Goal: Transaction & Acquisition: Purchase product/service

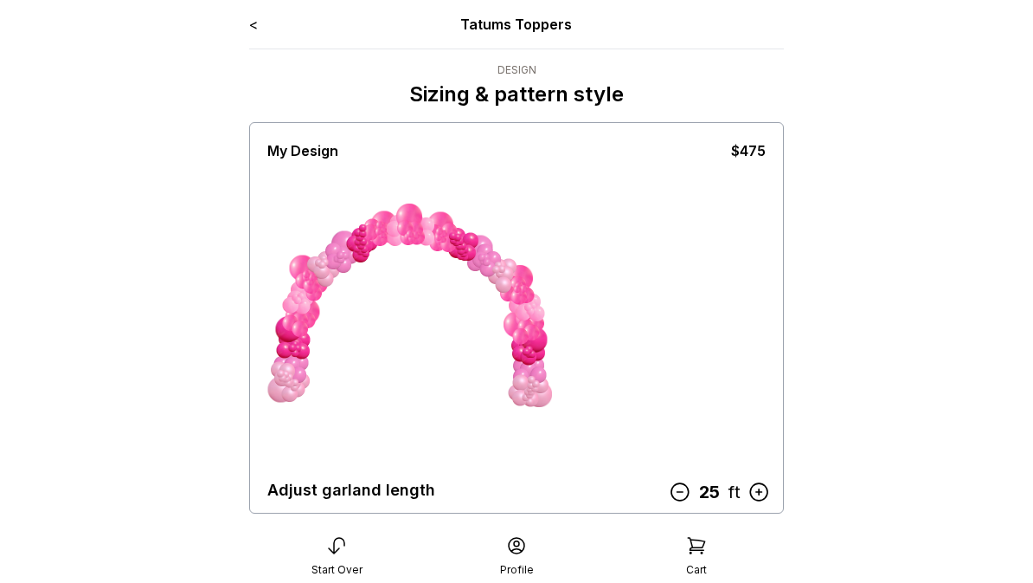
click at [684, 499] on icon at bounding box center [680, 491] width 23 height 23
click at [770, 494] on icon at bounding box center [759, 491] width 23 height 23
click at [763, 491] on icon at bounding box center [759, 491] width 23 height 23
click at [765, 492] on icon at bounding box center [759, 491] width 23 height 23
click at [684, 495] on icon at bounding box center [681, 491] width 23 height 23
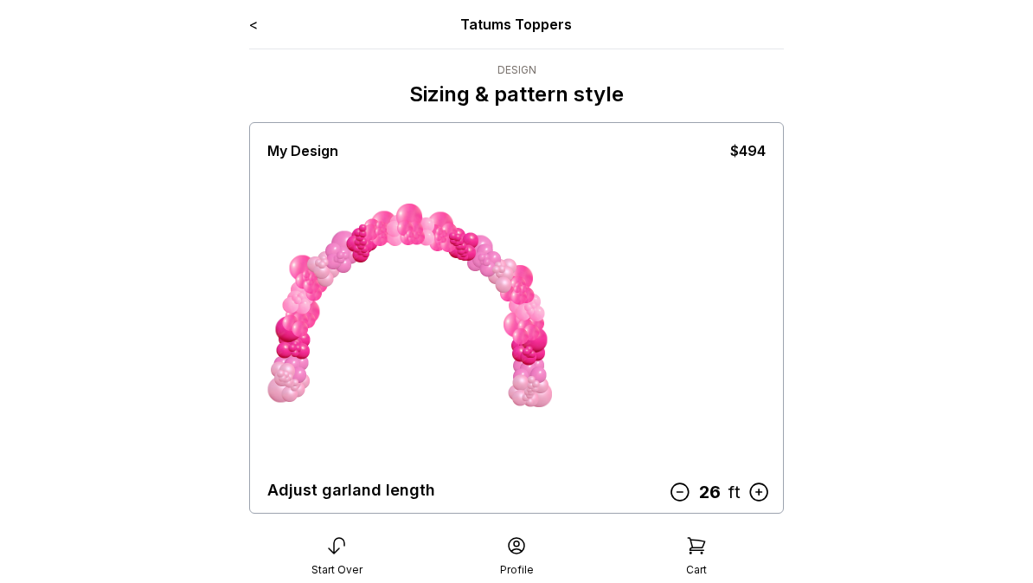
click at [685, 500] on icon at bounding box center [680, 491] width 23 height 23
click at [688, 497] on icon at bounding box center [680, 491] width 17 height 17
click at [763, 484] on icon at bounding box center [758, 491] width 17 height 17
click at [756, 491] on icon at bounding box center [759, 491] width 23 height 23
click at [758, 484] on icon at bounding box center [758, 491] width 17 height 17
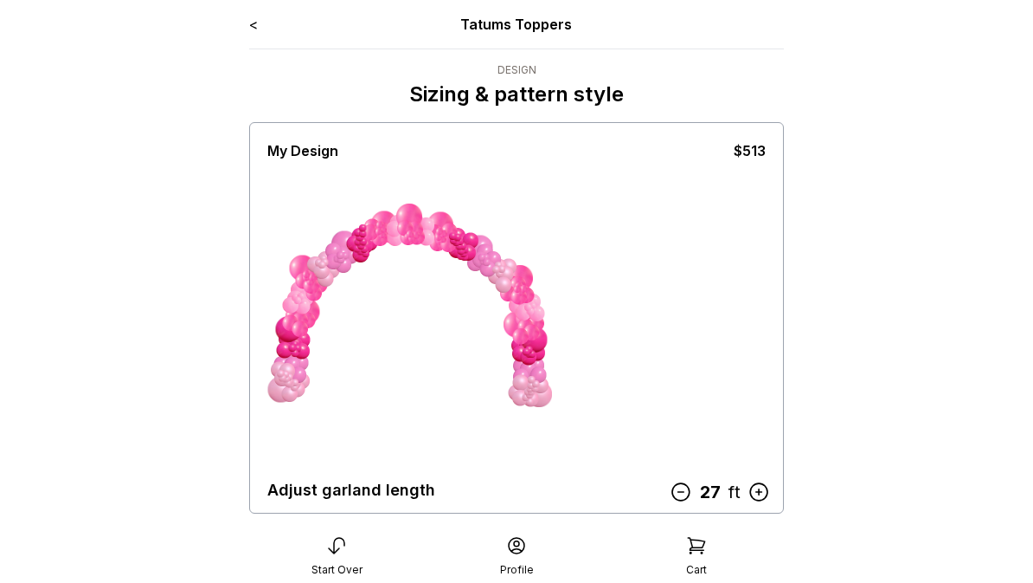
click at [683, 497] on icon at bounding box center [681, 491] width 23 height 23
click at [690, 491] on icon at bounding box center [680, 491] width 23 height 23
click at [692, 492] on icon at bounding box center [680, 491] width 23 height 23
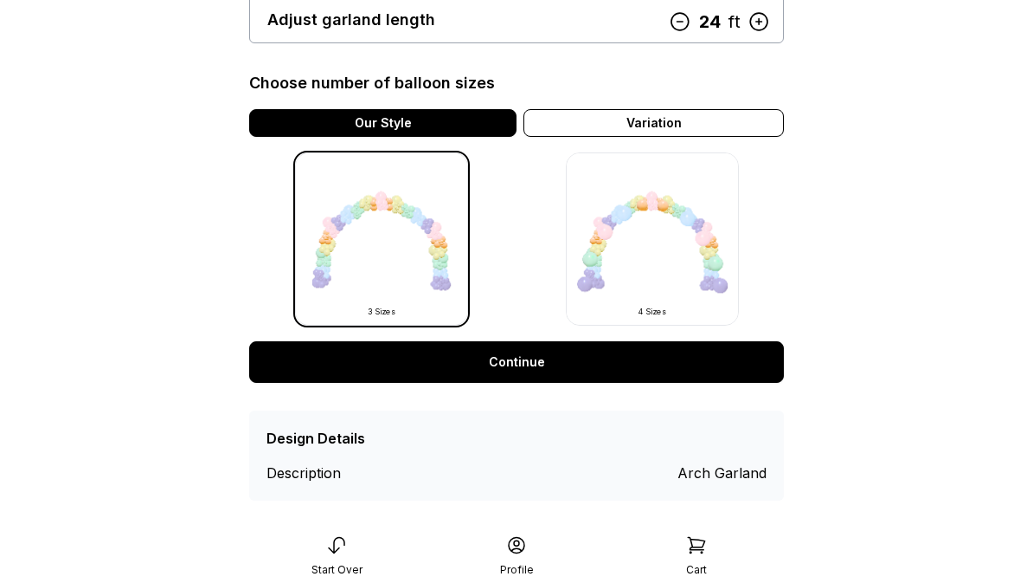
scroll to position [488, 0]
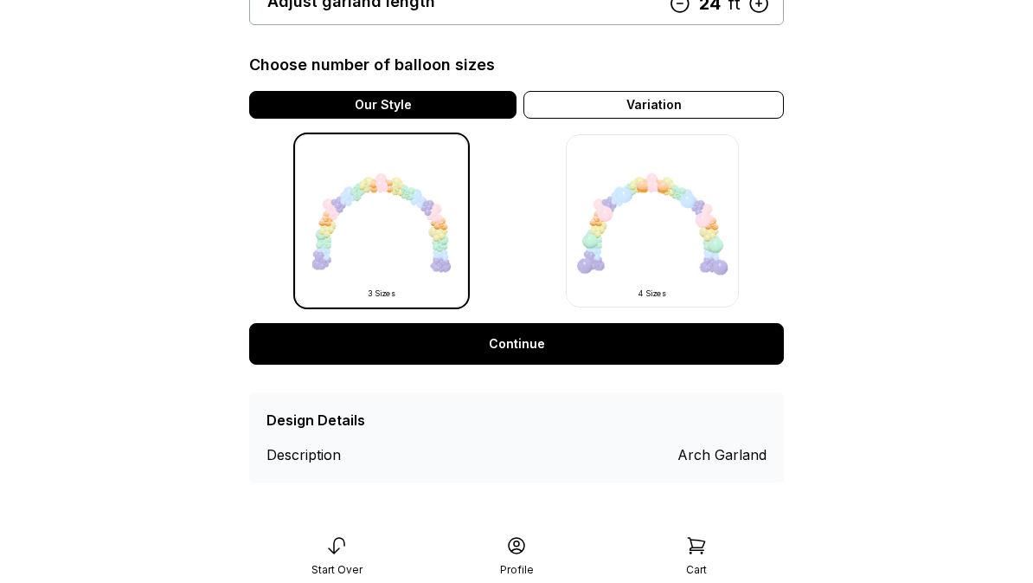
click at [526, 344] on link "Continue" at bounding box center [516, 344] width 535 height 42
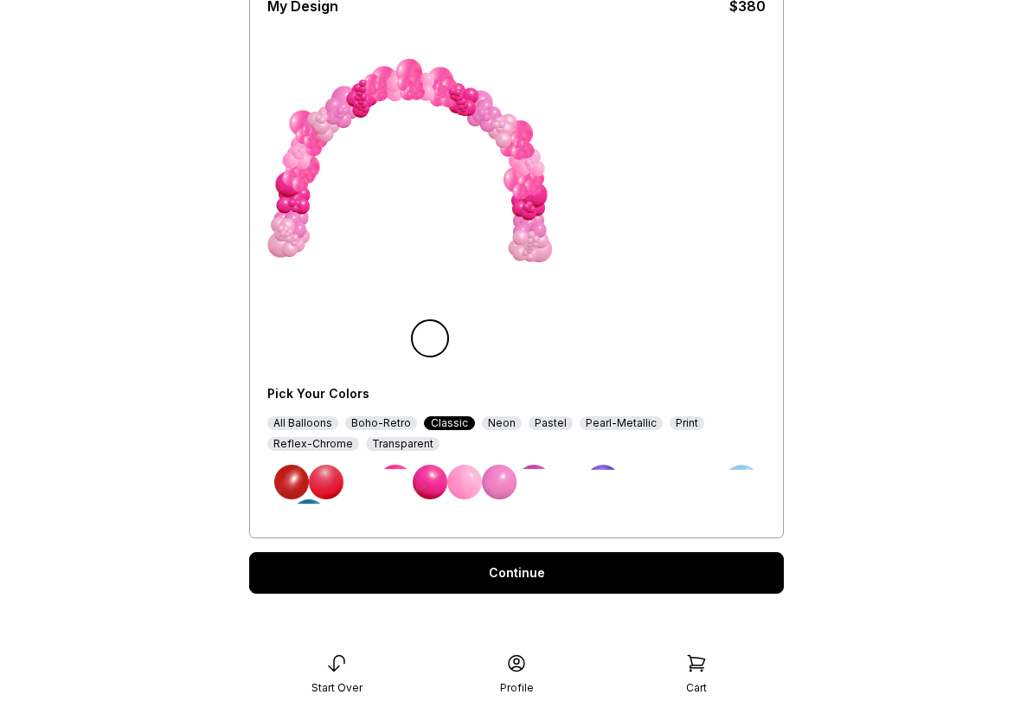
scroll to position [145, 0]
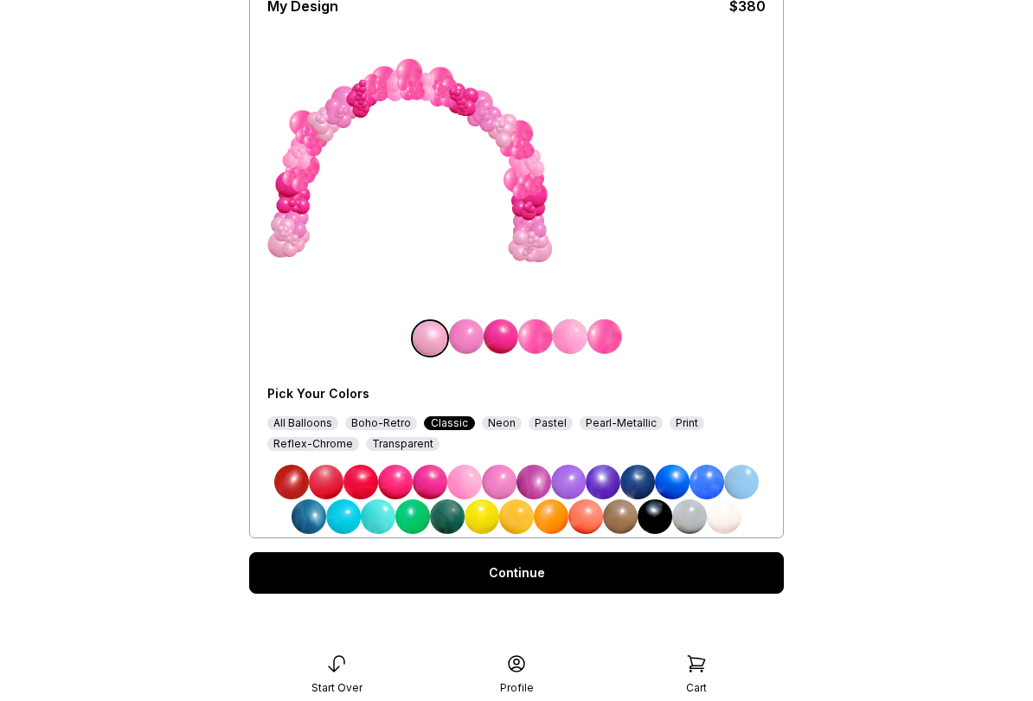
click at [540, 576] on link "Continue" at bounding box center [516, 573] width 535 height 42
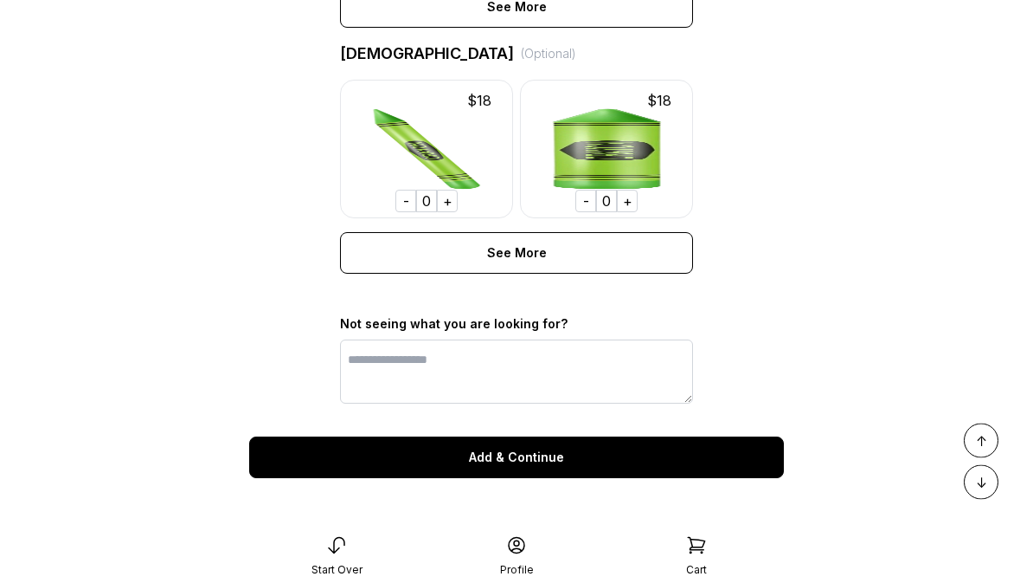
scroll to position [1340, 0]
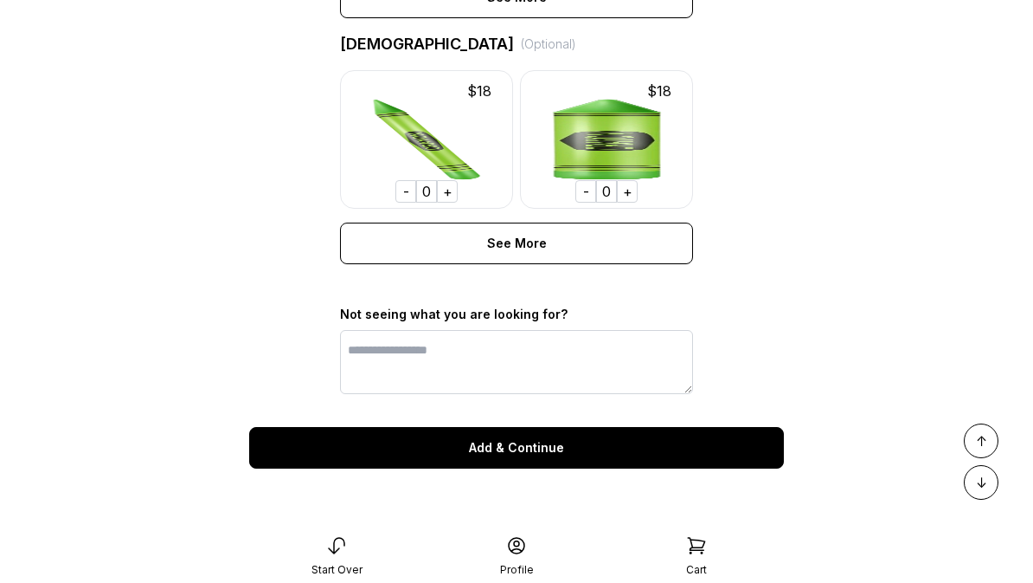
click at [533, 455] on div "Add & Continue" at bounding box center [516, 448] width 535 height 42
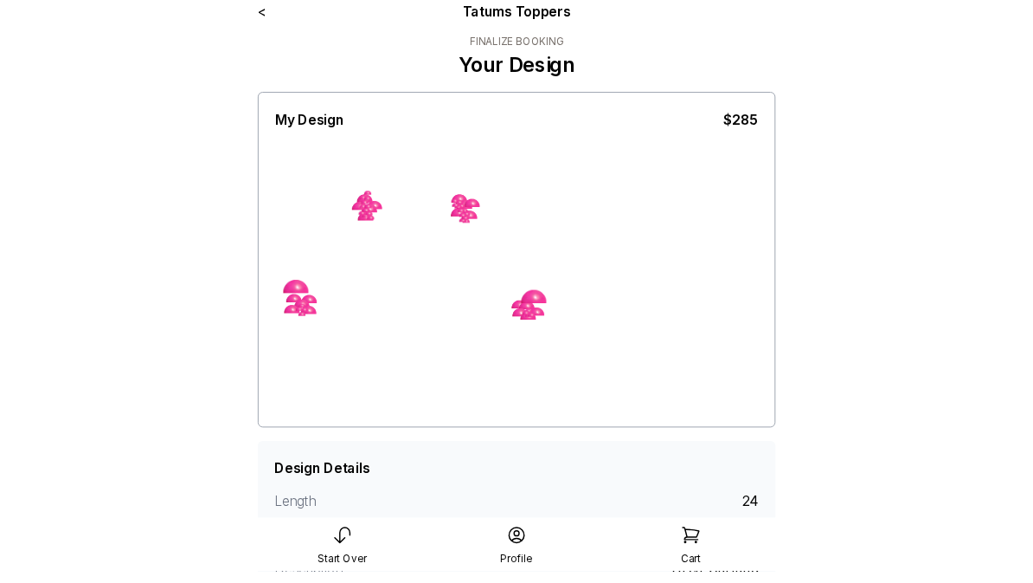
scroll to position [8, 0]
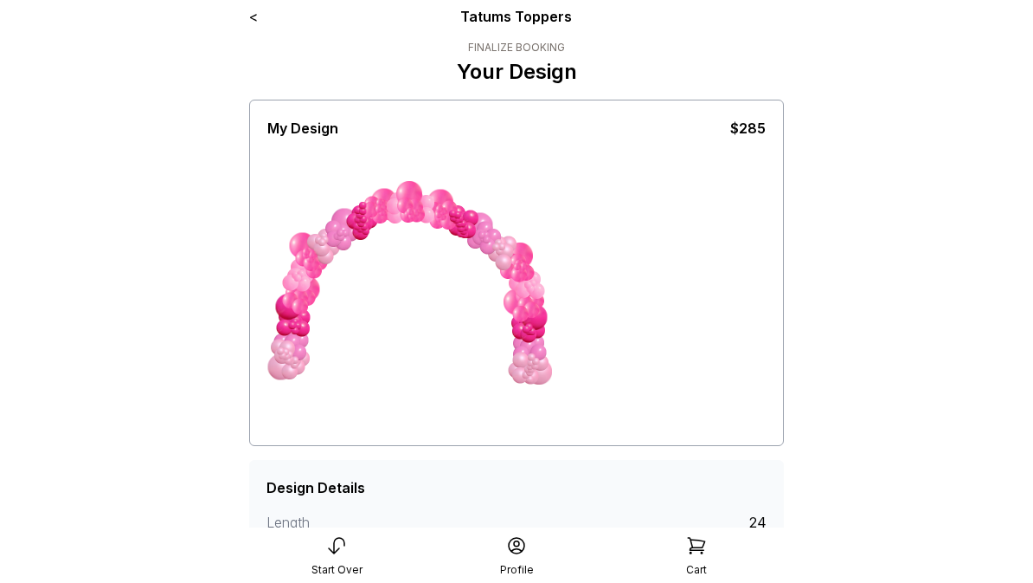
click at [258, 18] on link "<" at bounding box center [253, 16] width 9 height 17
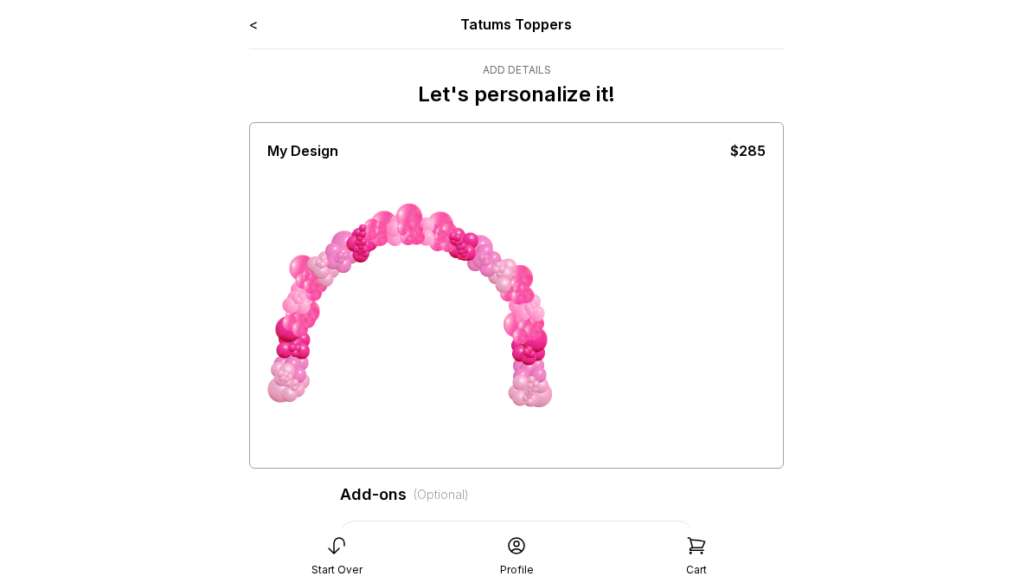
click at [255, 20] on link "<" at bounding box center [253, 24] width 9 height 17
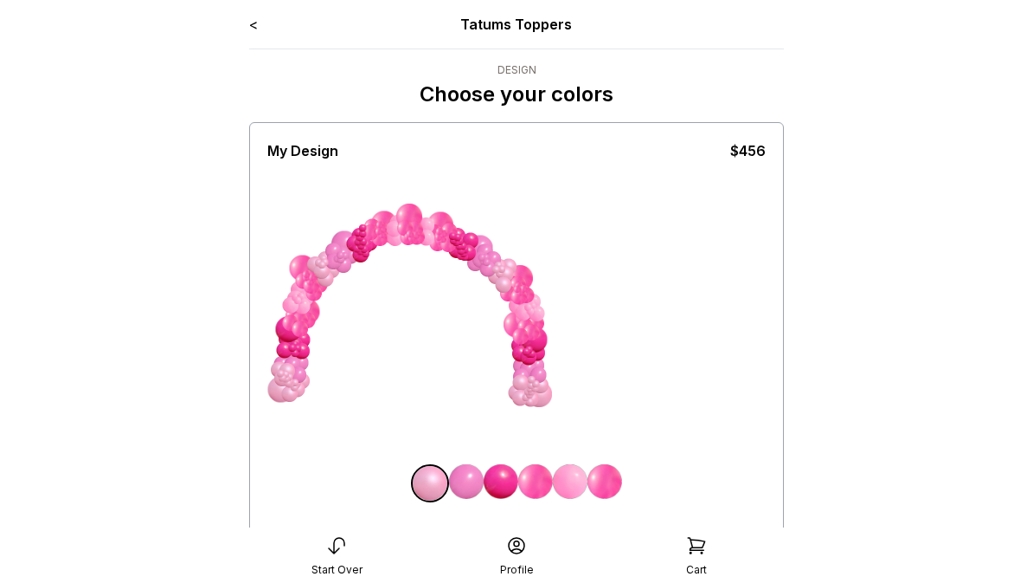
click at [257, 23] on link "<" at bounding box center [253, 24] width 9 height 17
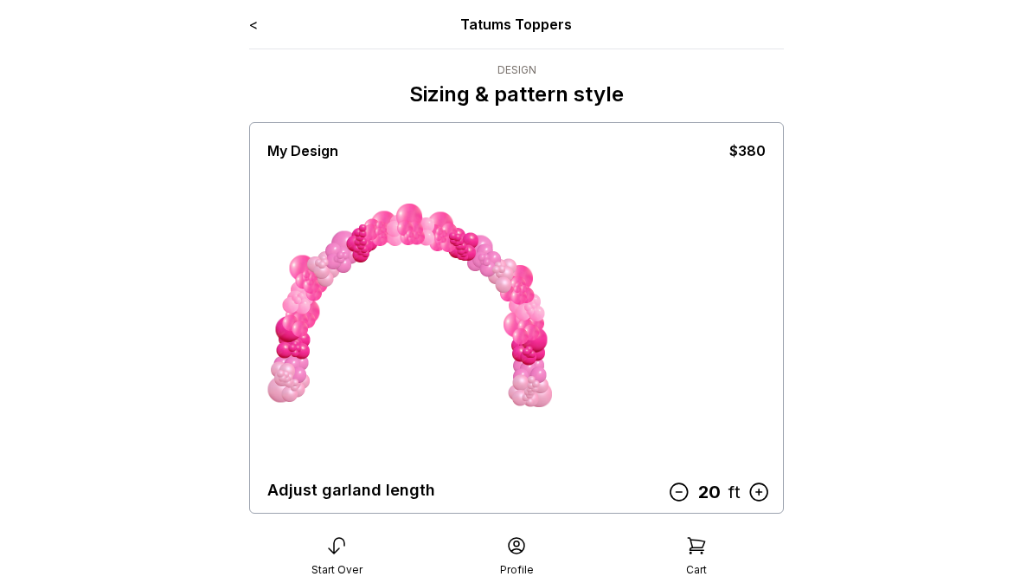
click at [763, 495] on icon at bounding box center [759, 491] width 23 height 23
click at [760, 491] on icon at bounding box center [759, 491] width 23 height 23
click at [761, 497] on icon at bounding box center [759, 491] width 23 height 23
click at [761, 496] on icon at bounding box center [759, 491] width 23 height 23
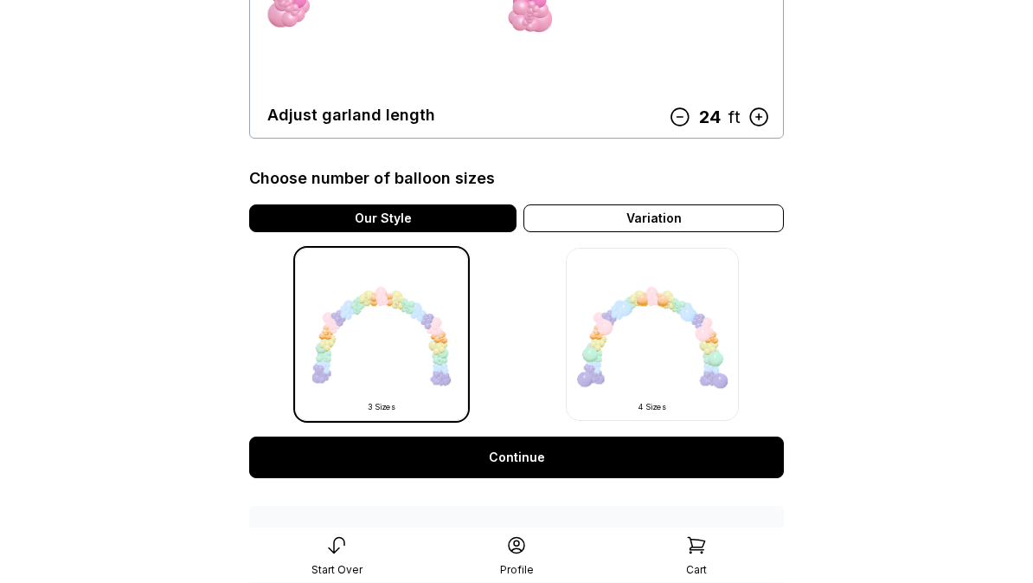
scroll to position [446, 0]
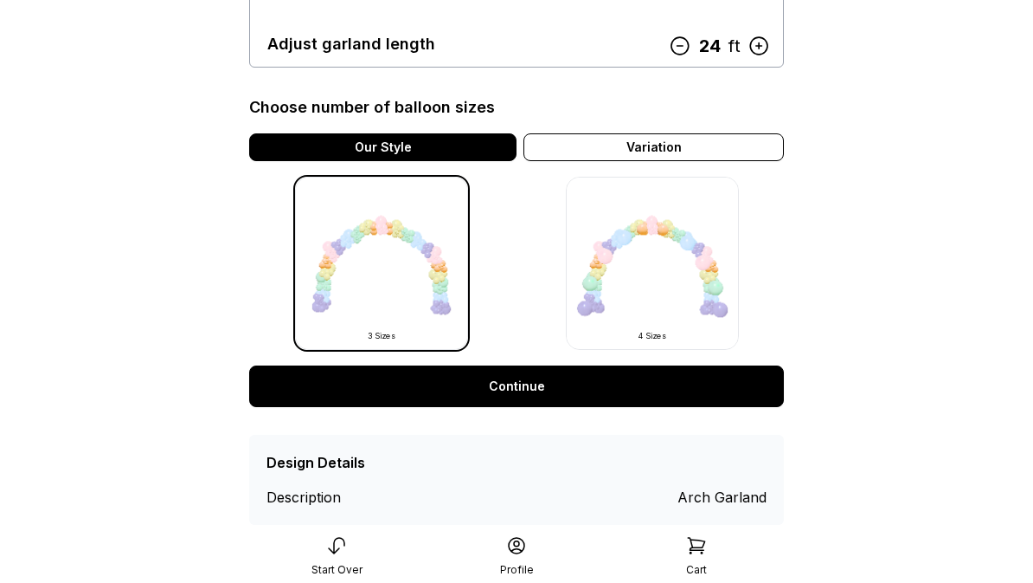
click at [525, 389] on link "Continue" at bounding box center [516, 386] width 535 height 42
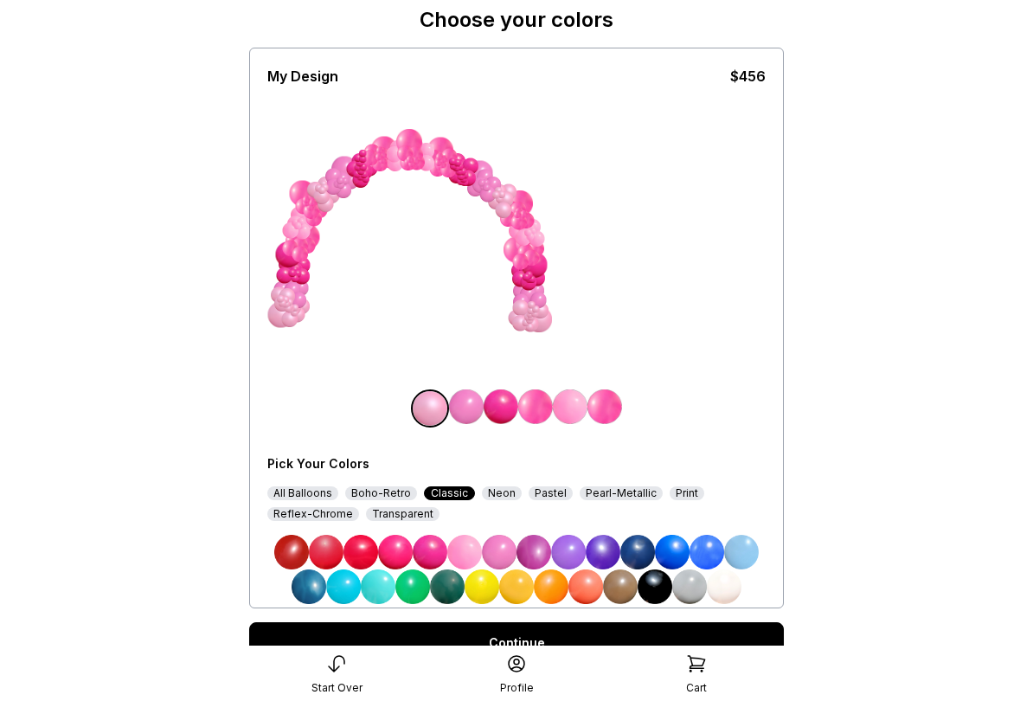
scroll to position [74, 0]
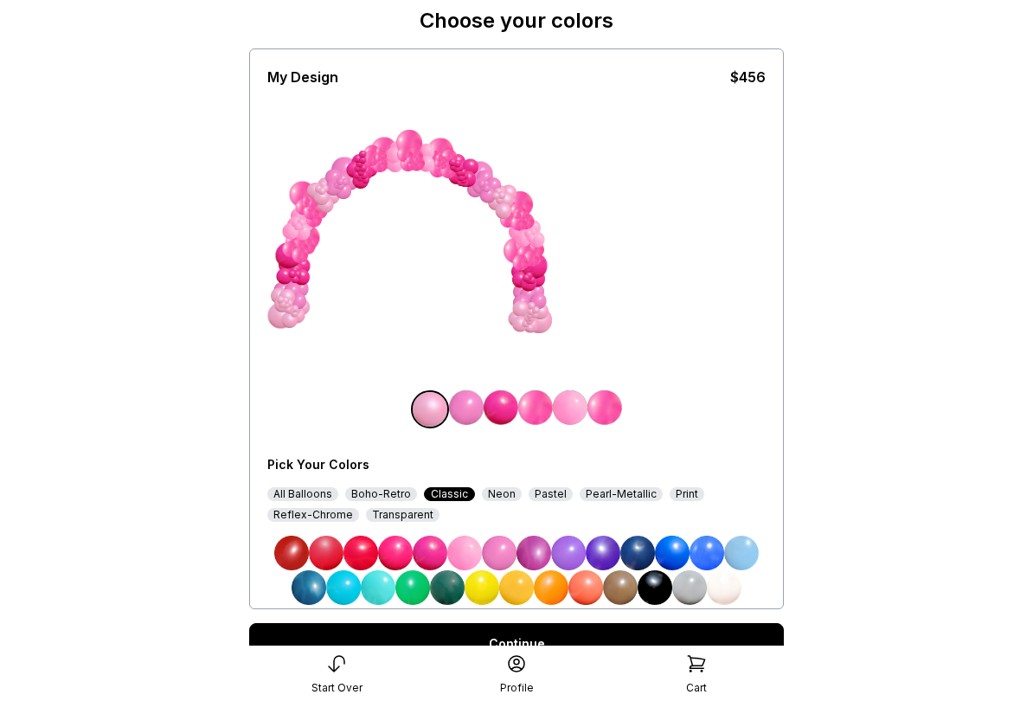
click at [816, 127] on main "< Tatums Toppers Design Choose your colors My Design $456 Pick Your Colors All …" at bounding box center [516, 335] width 1033 height 818
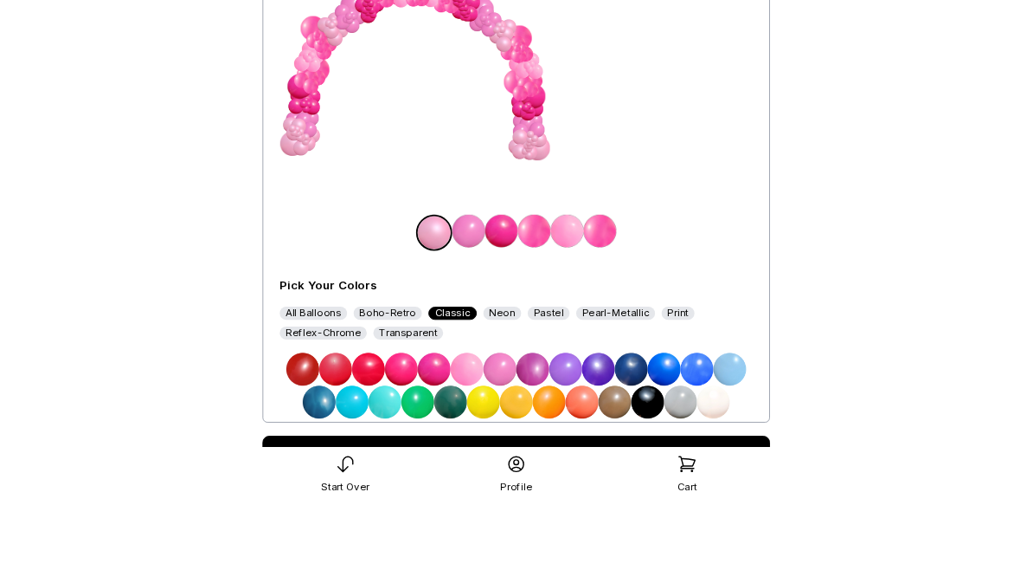
scroll to position [270, 0]
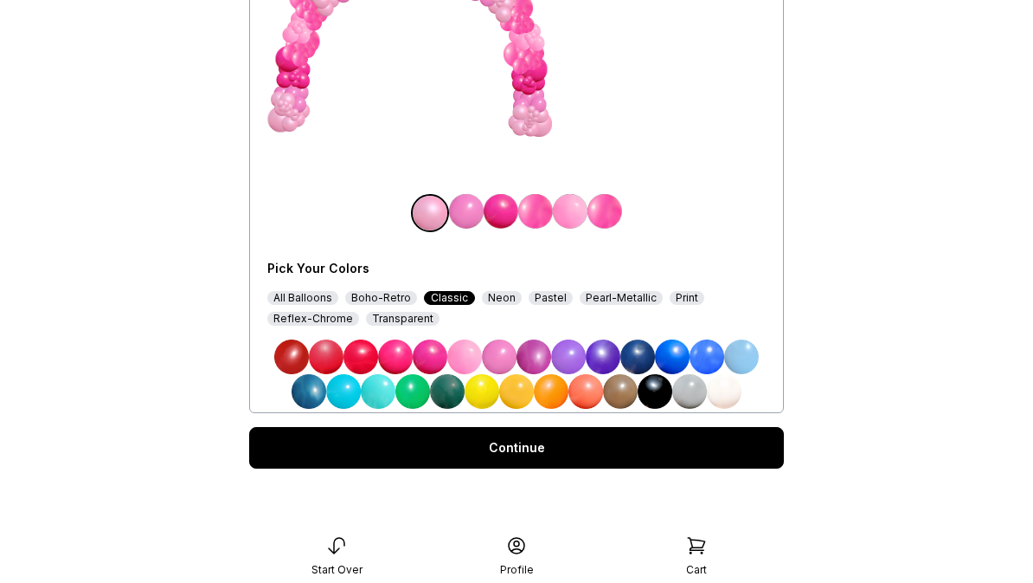
click at [518, 454] on link "Continue" at bounding box center [516, 448] width 535 height 42
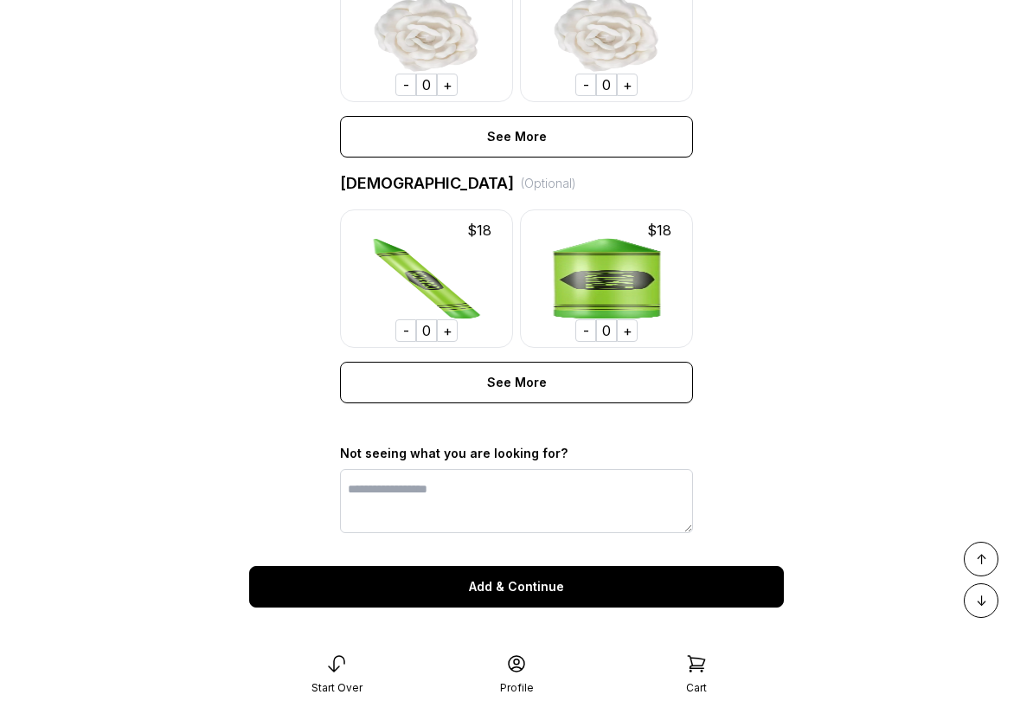
scroll to position [1207, 0]
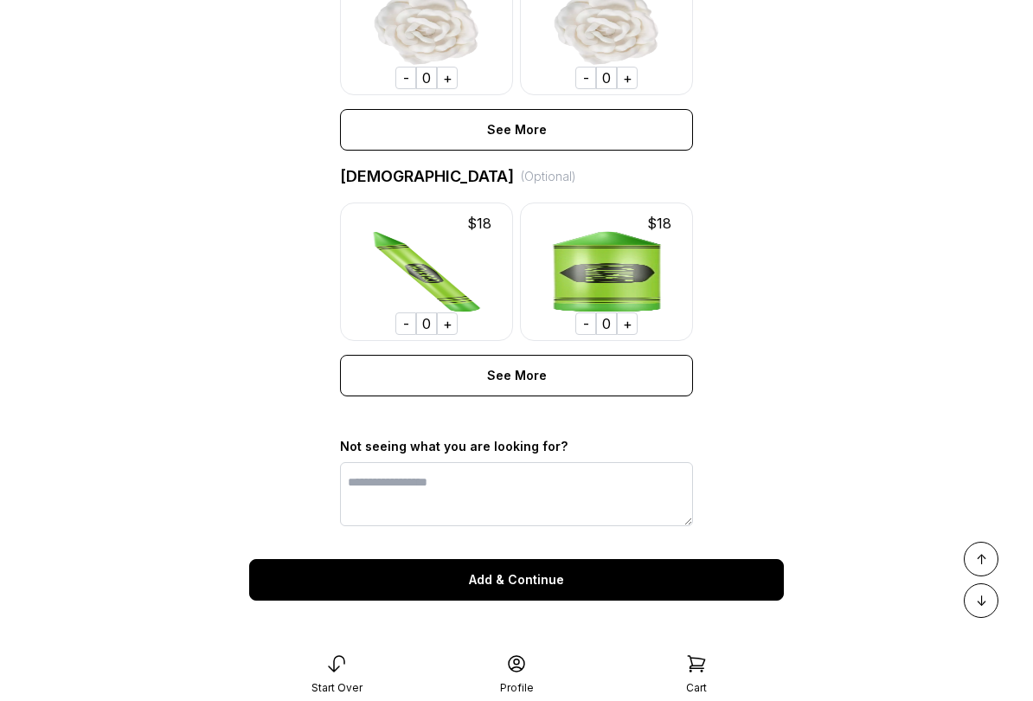
click at [520, 582] on div "Add & Continue" at bounding box center [516, 580] width 535 height 42
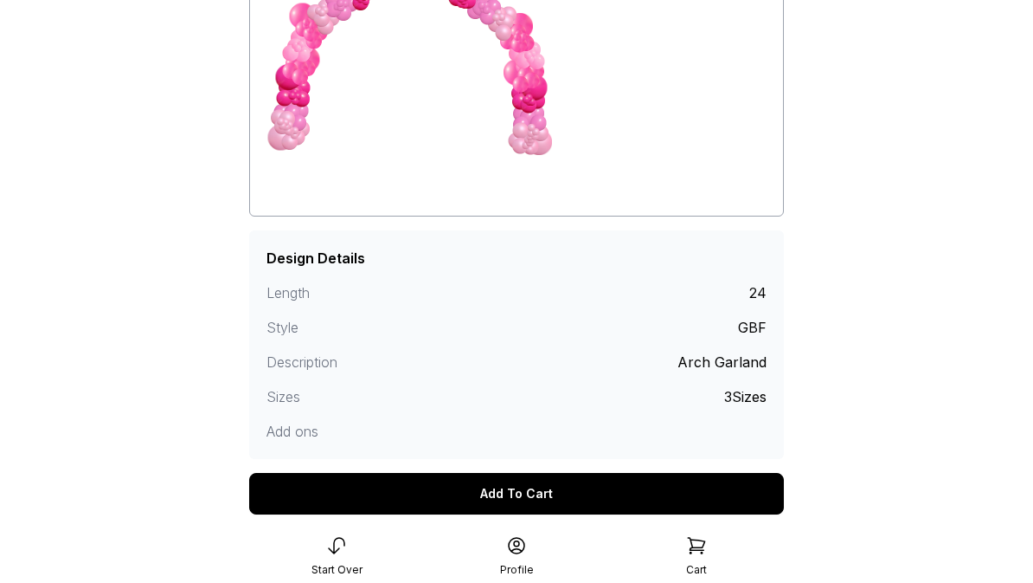
scroll to position [304, 0]
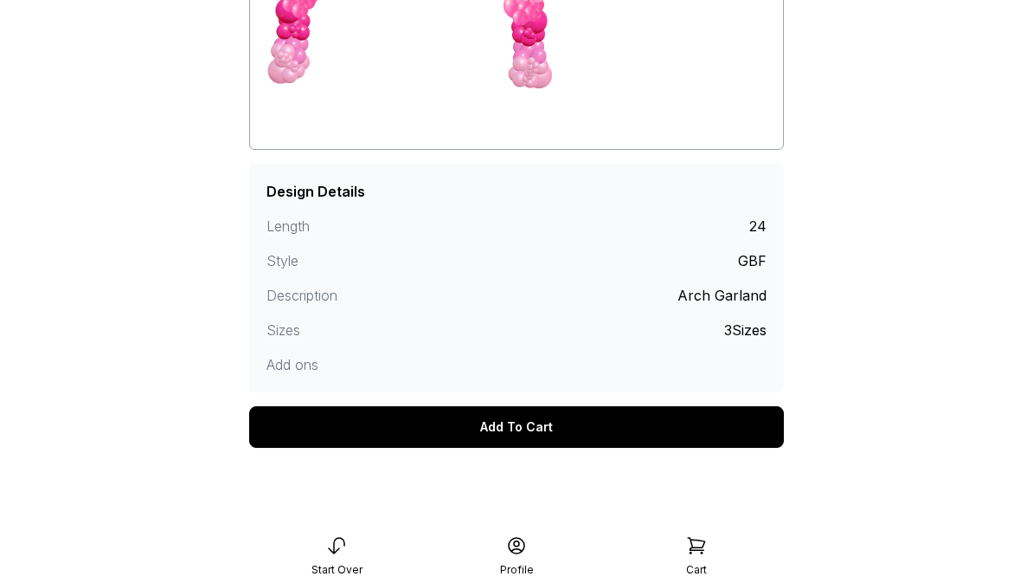
click at [551, 430] on div "Add To Cart" at bounding box center [516, 427] width 535 height 42
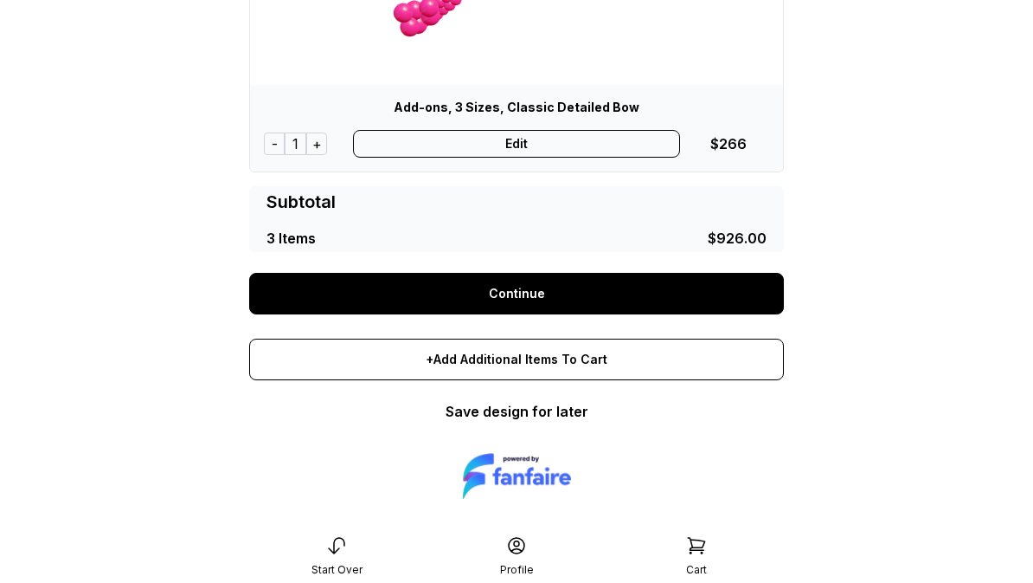
scroll to position [1171, 0]
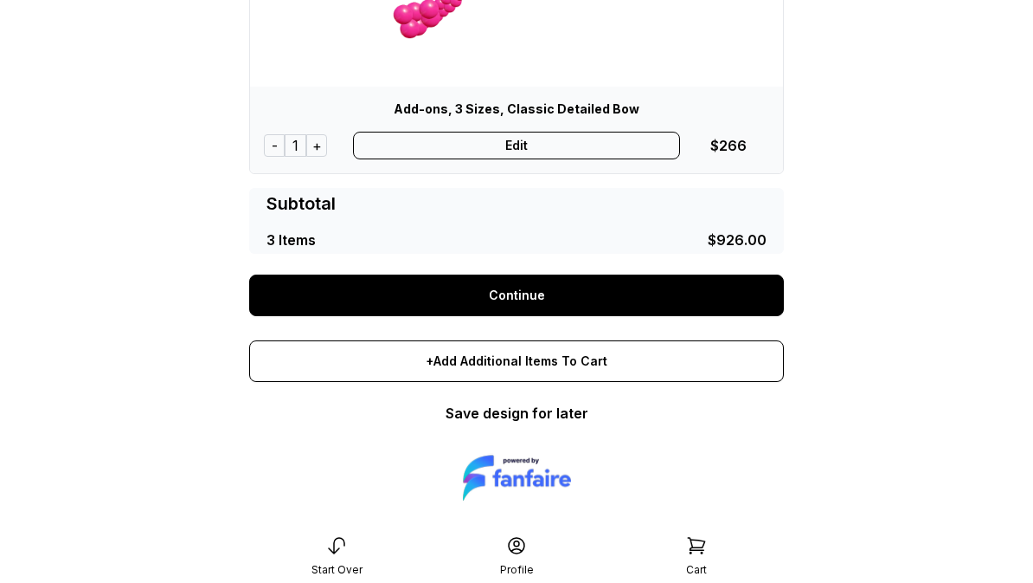
click at [543, 295] on link "Continue" at bounding box center [516, 295] width 535 height 42
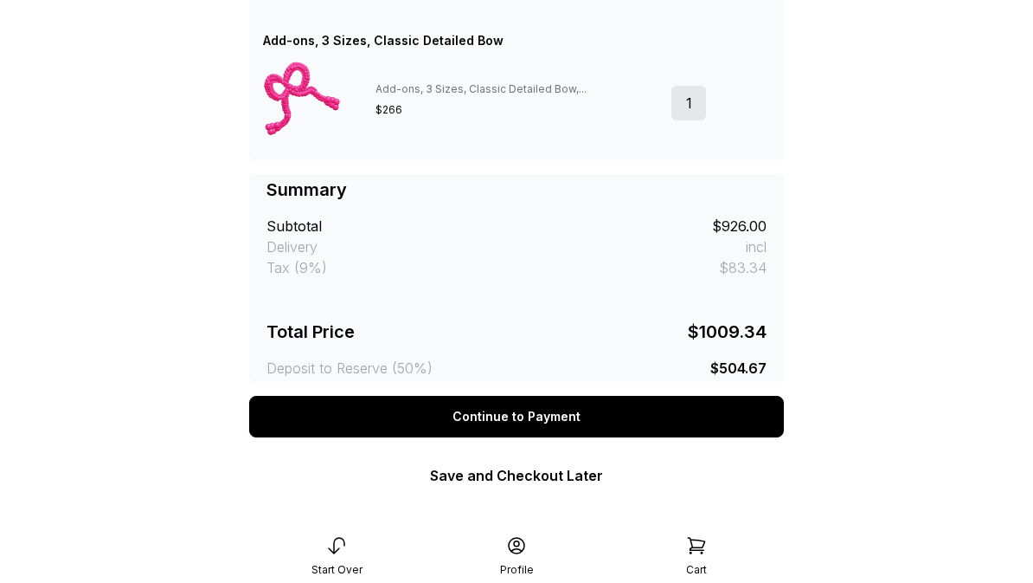
scroll to position [827, 0]
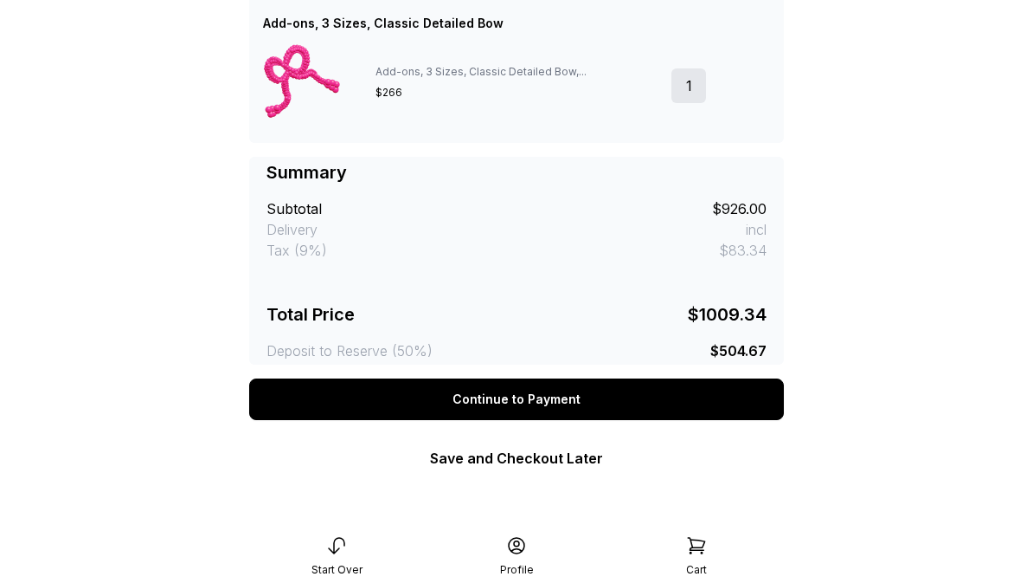
click at [585, 460] on link "Save and Checkout Later" at bounding box center [516, 457] width 173 height 17
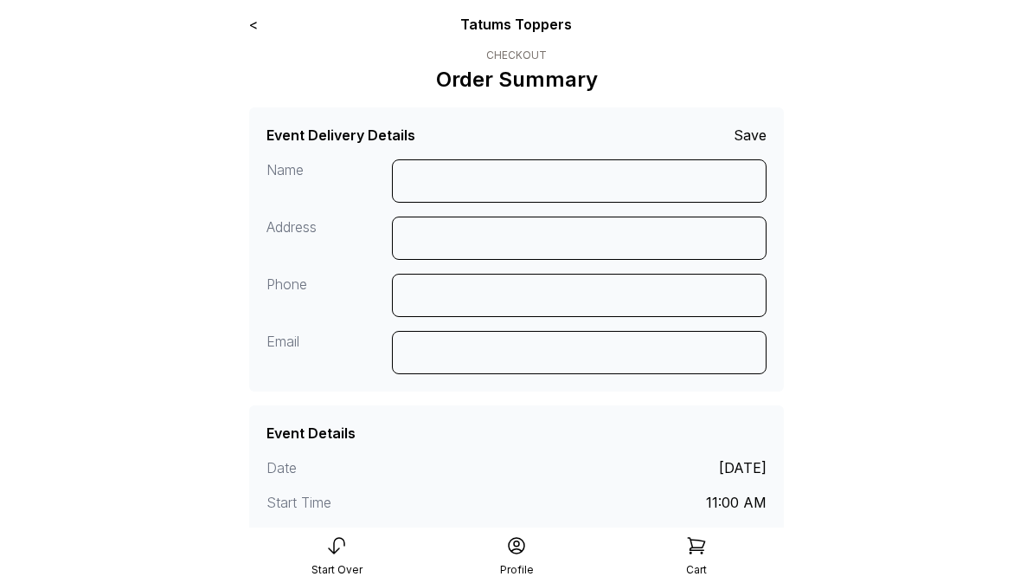
click at [272, 31] on div "< Tatums Toppers" at bounding box center [516, 24] width 535 height 21
click at [252, 30] on link "<" at bounding box center [253, 24] width 9 height 17
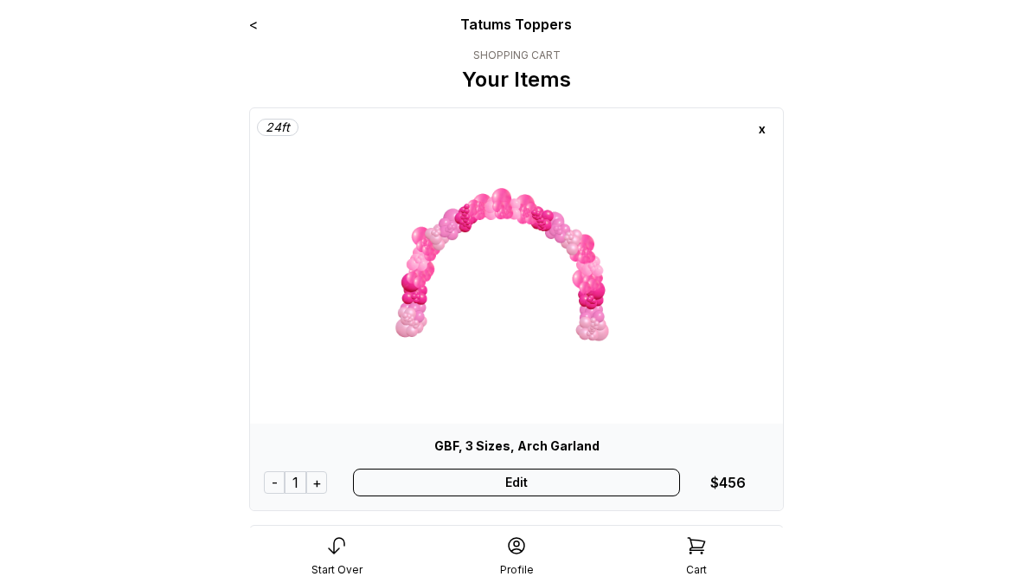
click at [258, 29] on link "<" at bounding box center [253, 24] width 9 height 17
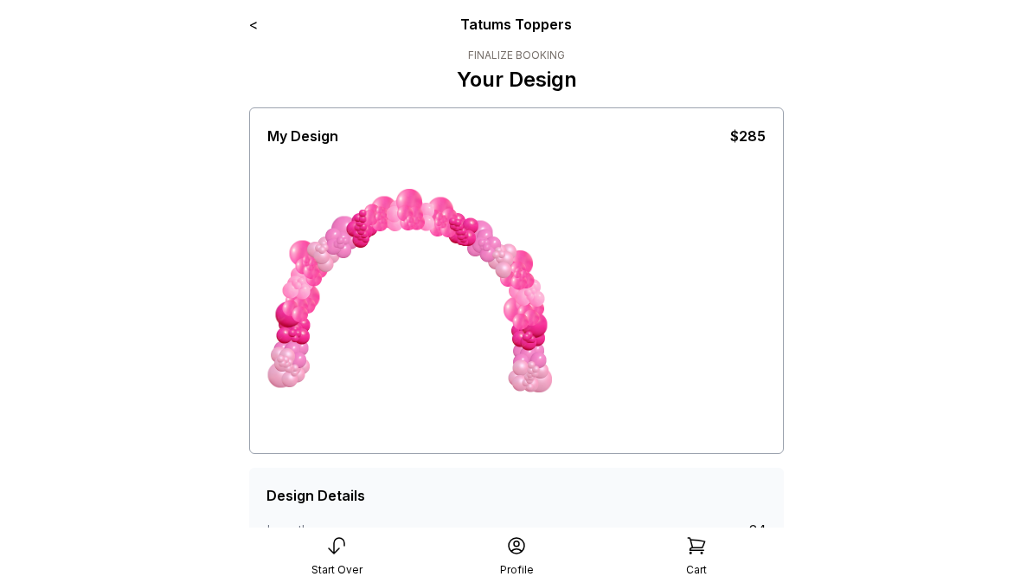
click at [256, 29] on link "<" at bounding box center [253, 24] width 9 height 17
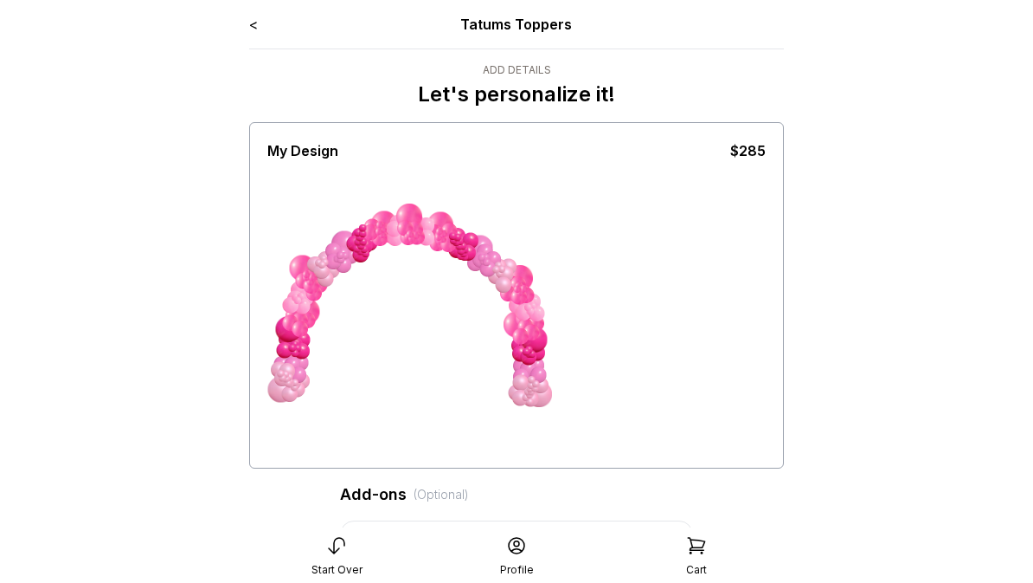
click at [254, 27] on link "<" at bounding box center [253, 24] width 9 height 17
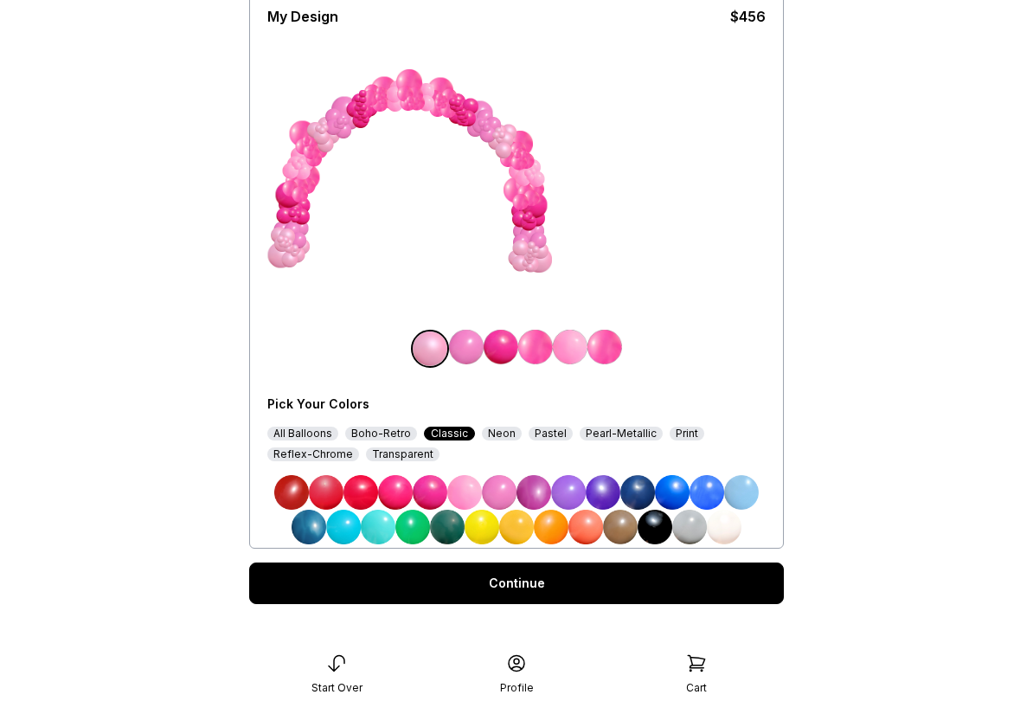
scroll to position [132, 0]
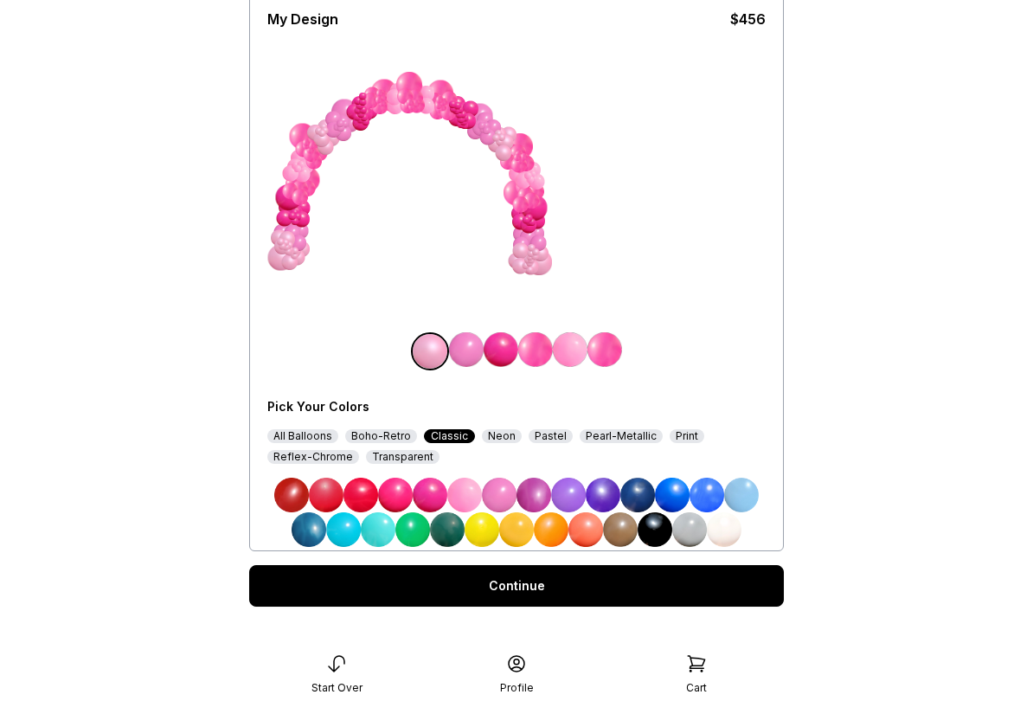
click at [435, 356] on img at bounding box center [430, 351] width 35 height 35
click at [466, 358] on img at bounding box center [466, 349] width 35 height 35
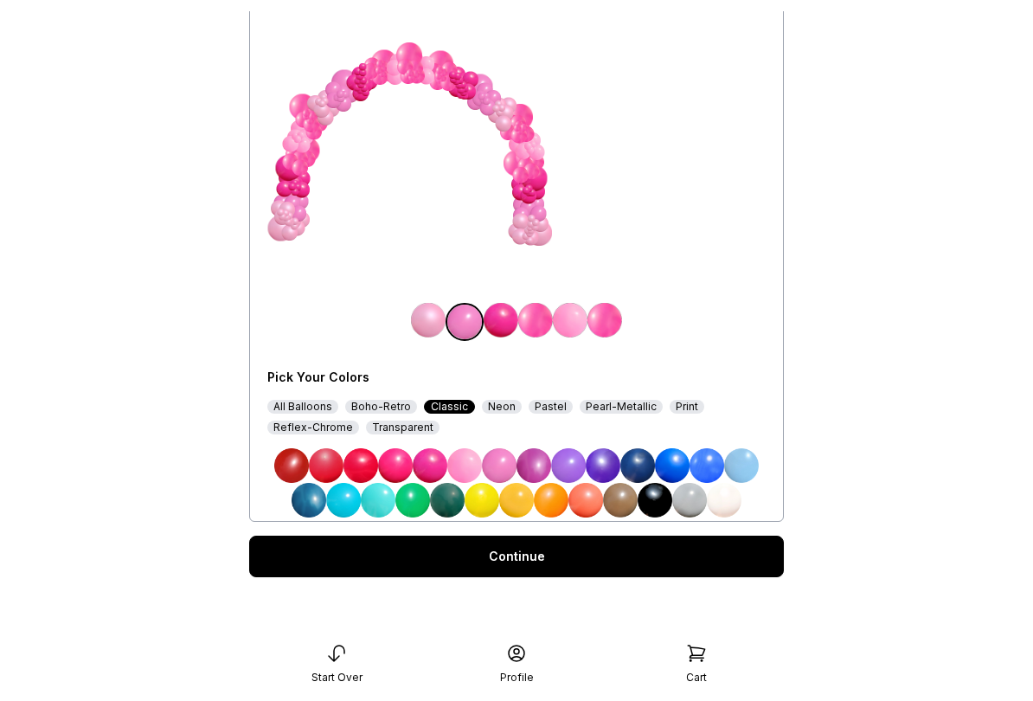
scroll to position [151, 0]
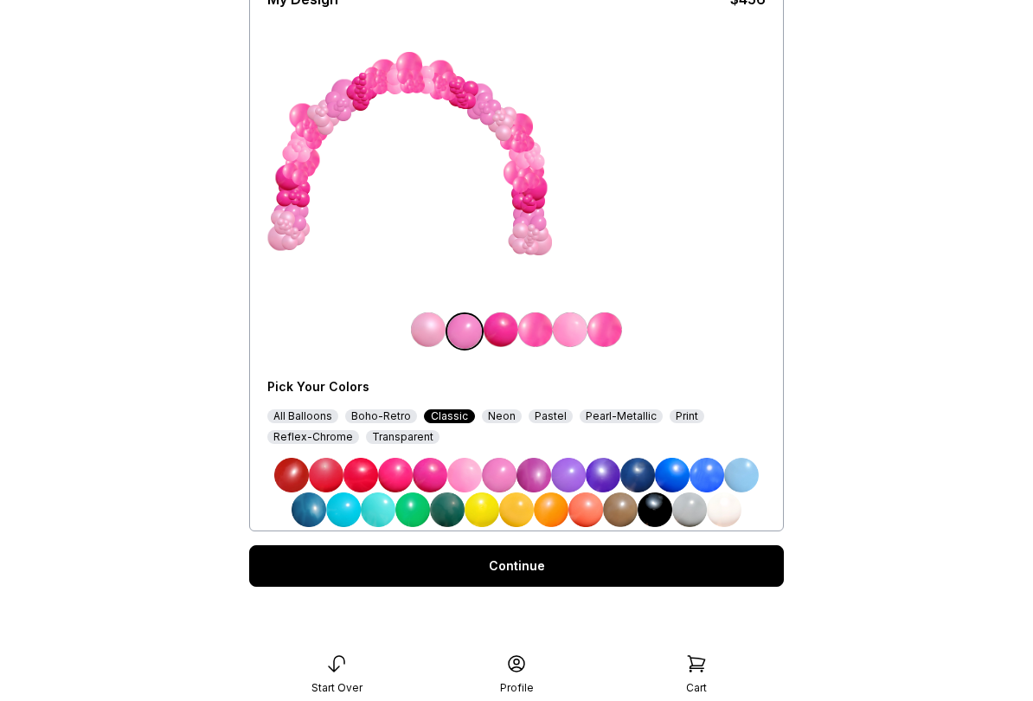
click at [468, 478] on img at bounding box center [464, 475] width 35 height 35
click at [432, 480] on img at bounding box center [430, 475] width 35 height 35
click at [362, 482] on img at bounding box center [361, 475] width 35 height 35
click at [401, 483] on img at bounding box center [395, 475] width 35 height 35
click at [505, 480] on img at bounding box center [499, 475] width 35 height 35
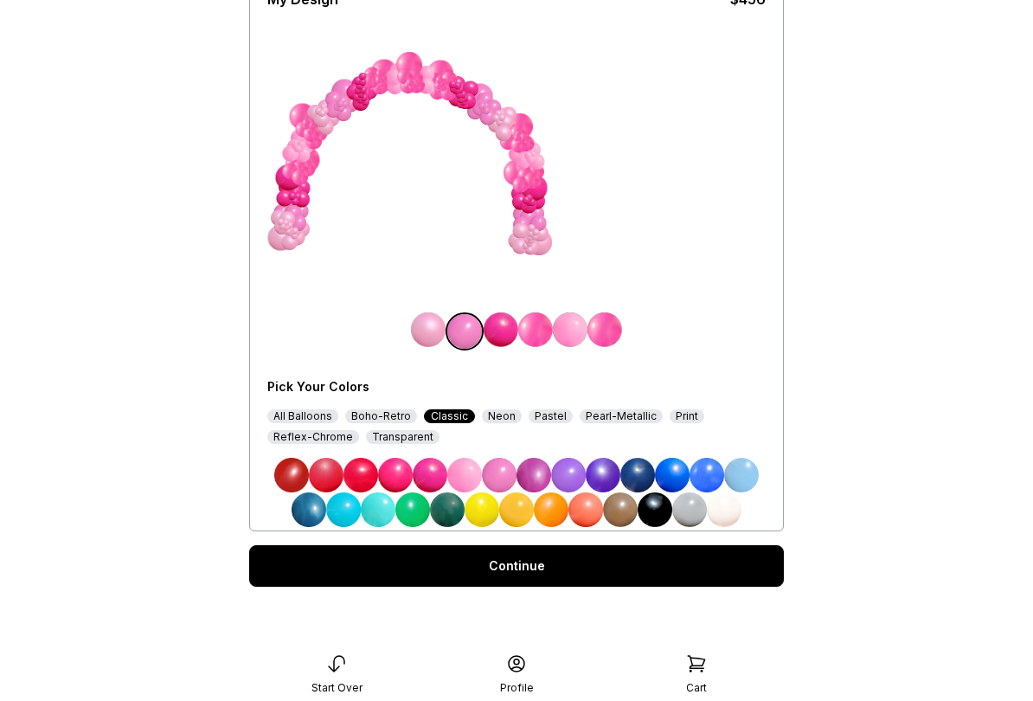
click at [306, 422] on div "All Balloons" at bounding box center [302, 416] width 71 height 14
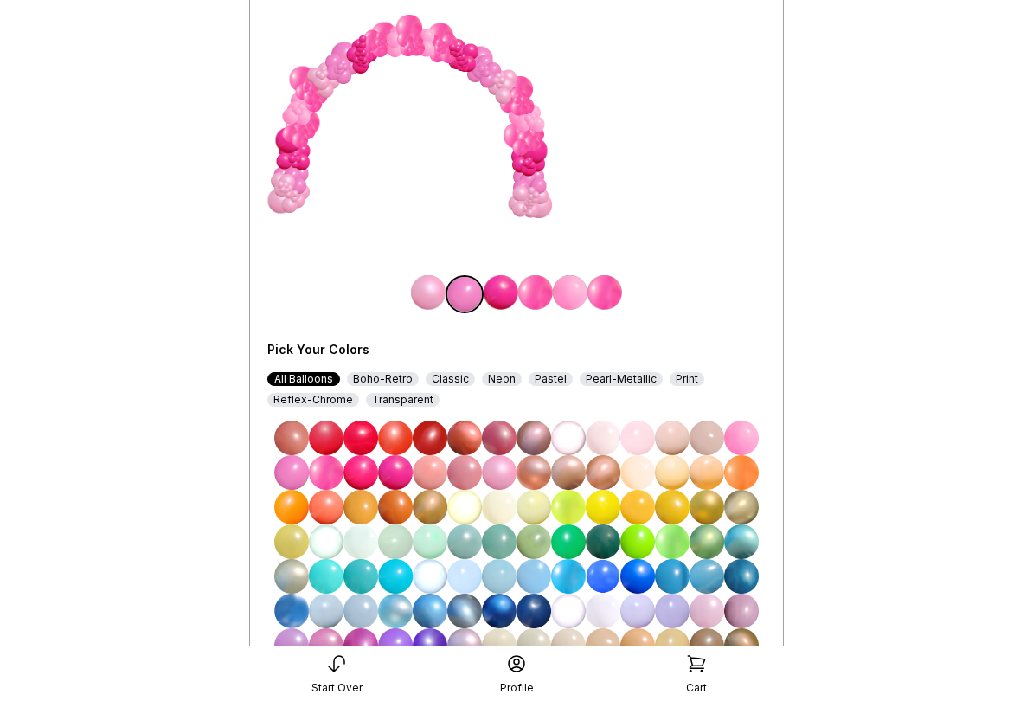
scroll to position [188, 0]
click at [396, 476] on img at bounding box center [395, 473] width 35 height 35
click at [750, 439] on img at bounding box center [741, 439] width 35 height 35
click at [395, 475] on img at bounding box center [395, 473] width 35 height 35
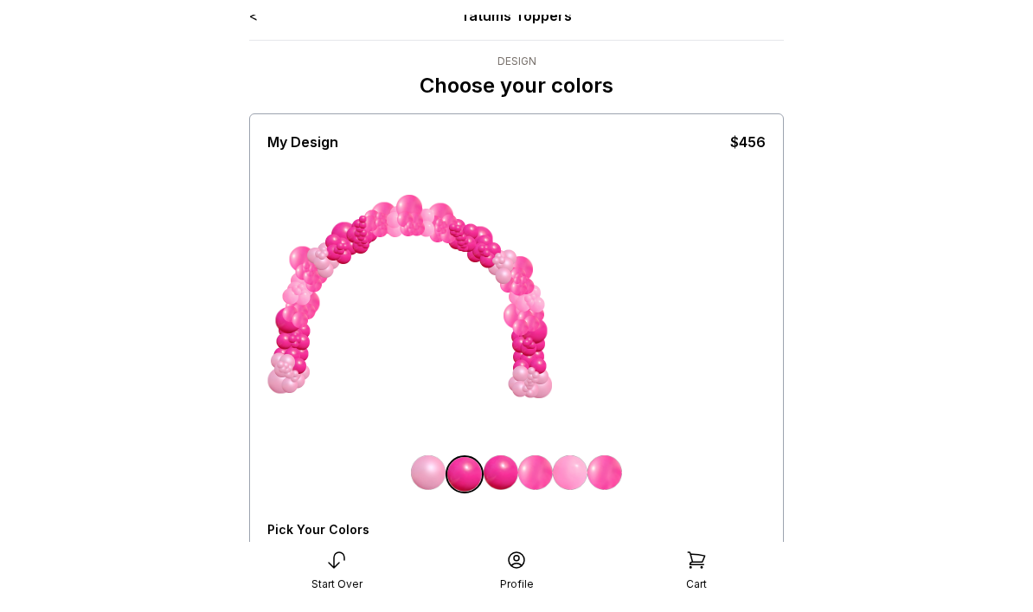
scroll to position [0, 0]
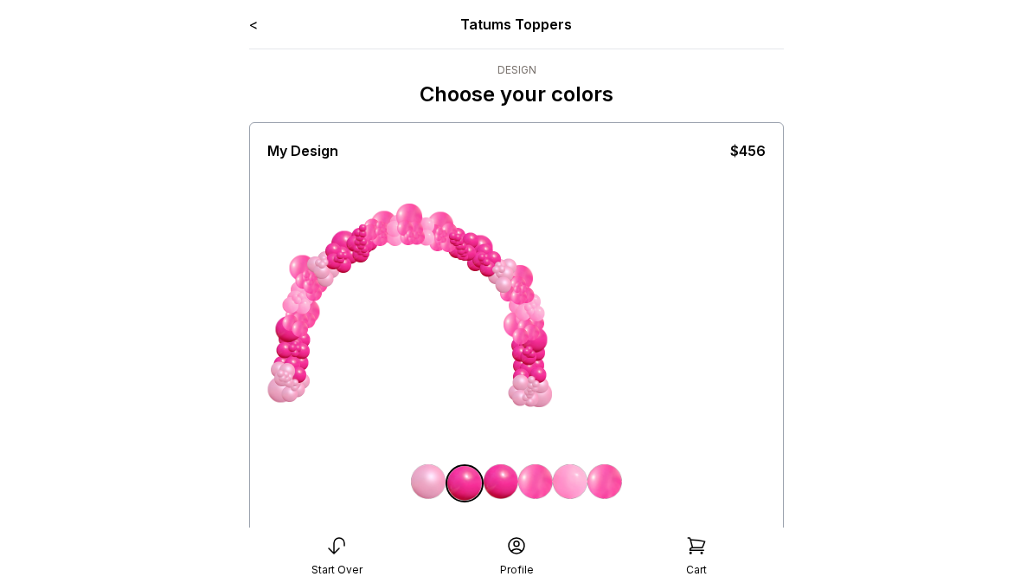
click at [256, 25] on link "<" at bounding box center [253, 24] width 9 height 17
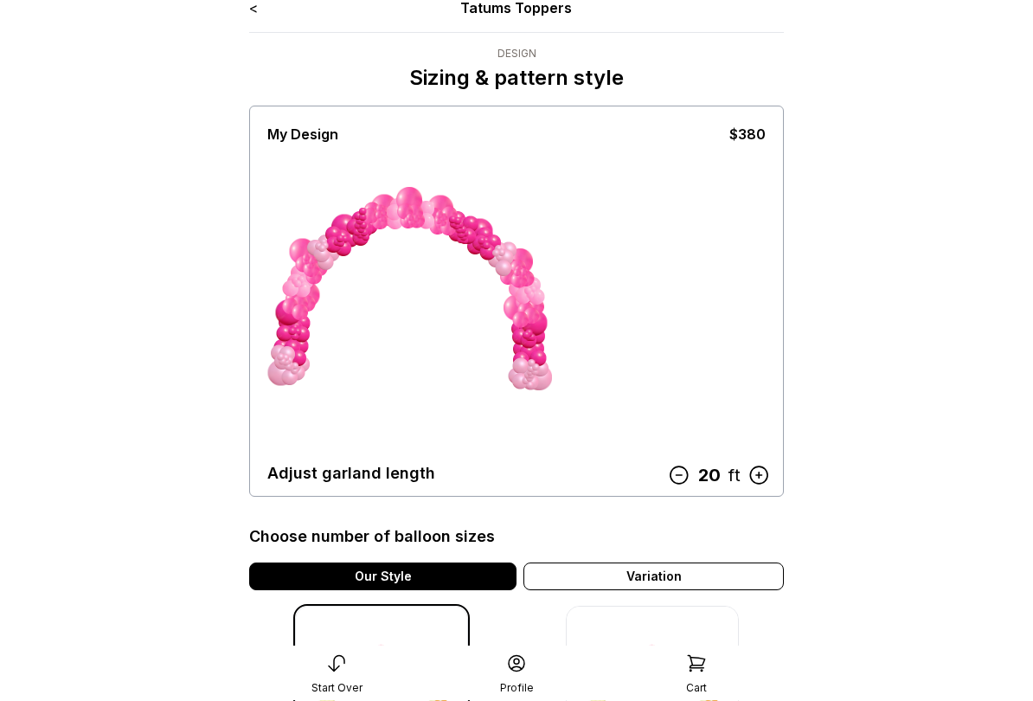
scroll to position [17, 0]
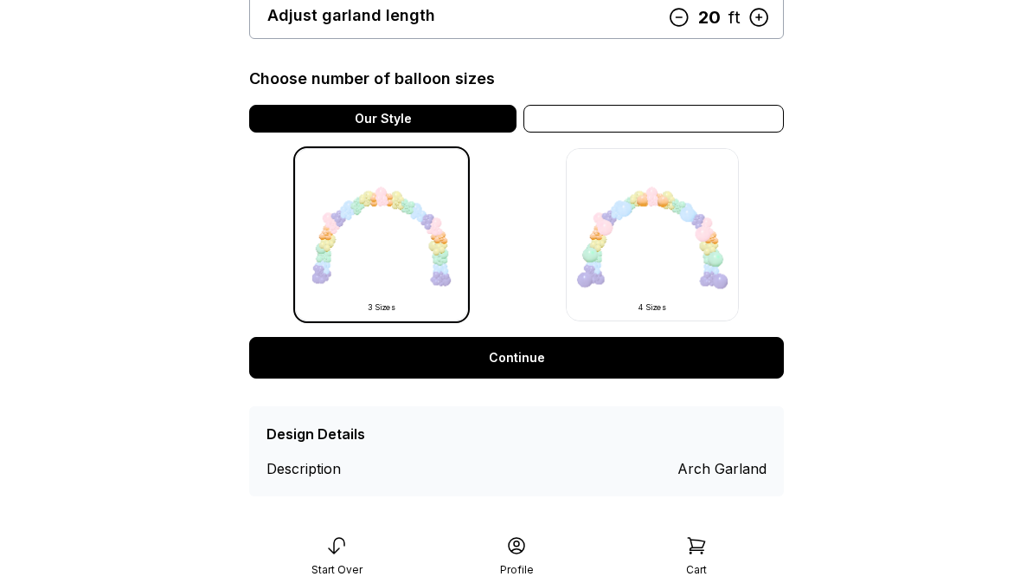
click at [704, 126] on div "Variation" at bounding box center [654, 119] width 261 height 28
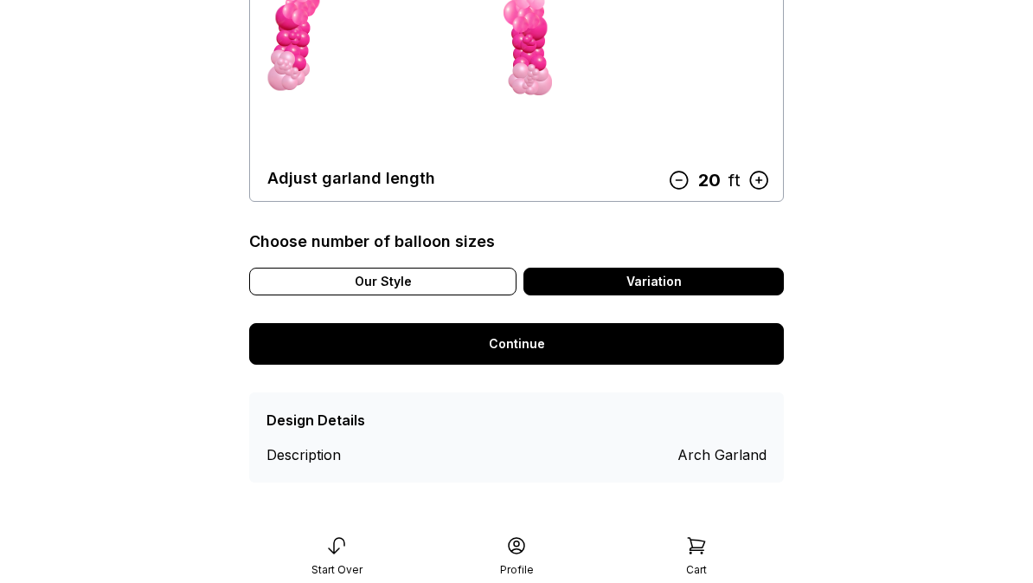
click at [521, 344] on link "Continue" at bounding box center [516, 344] width 535 height 42
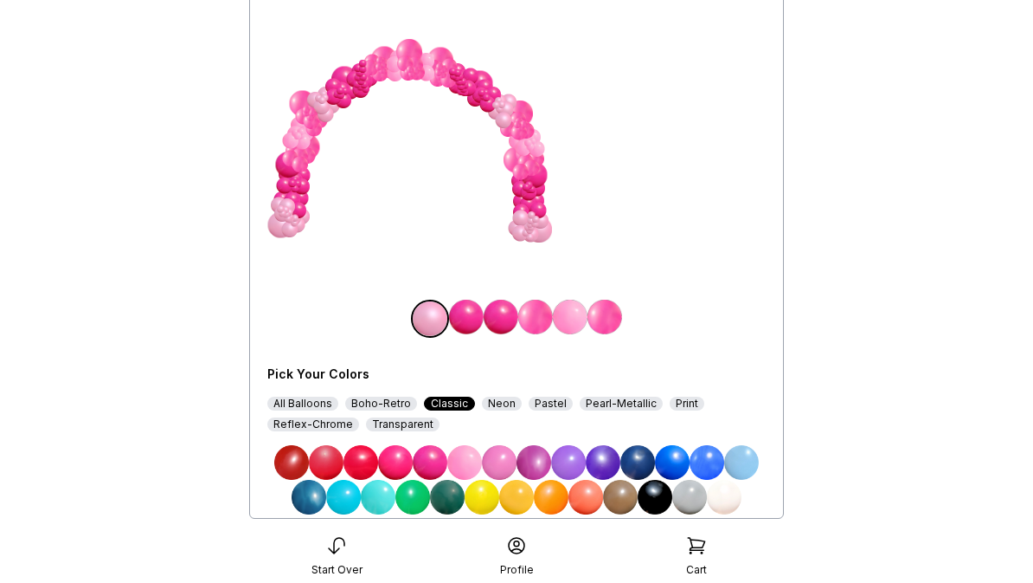
scroll to position [270, 0]
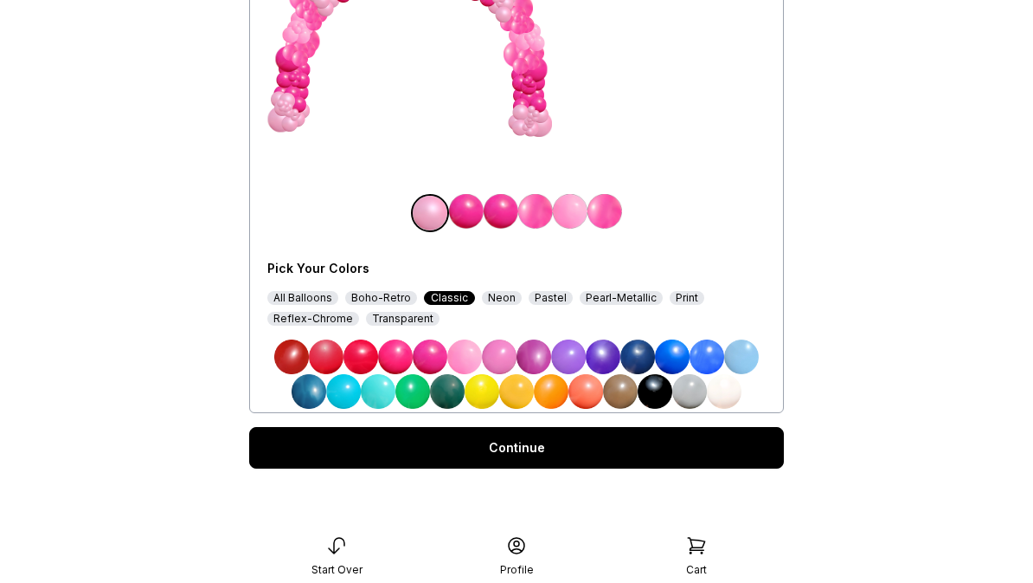
click at [523, 448] on link "Continue" at bounding box center [516, 448] width 535 height 42
